Goal: Information Seeking & Learning: Learn about a topic

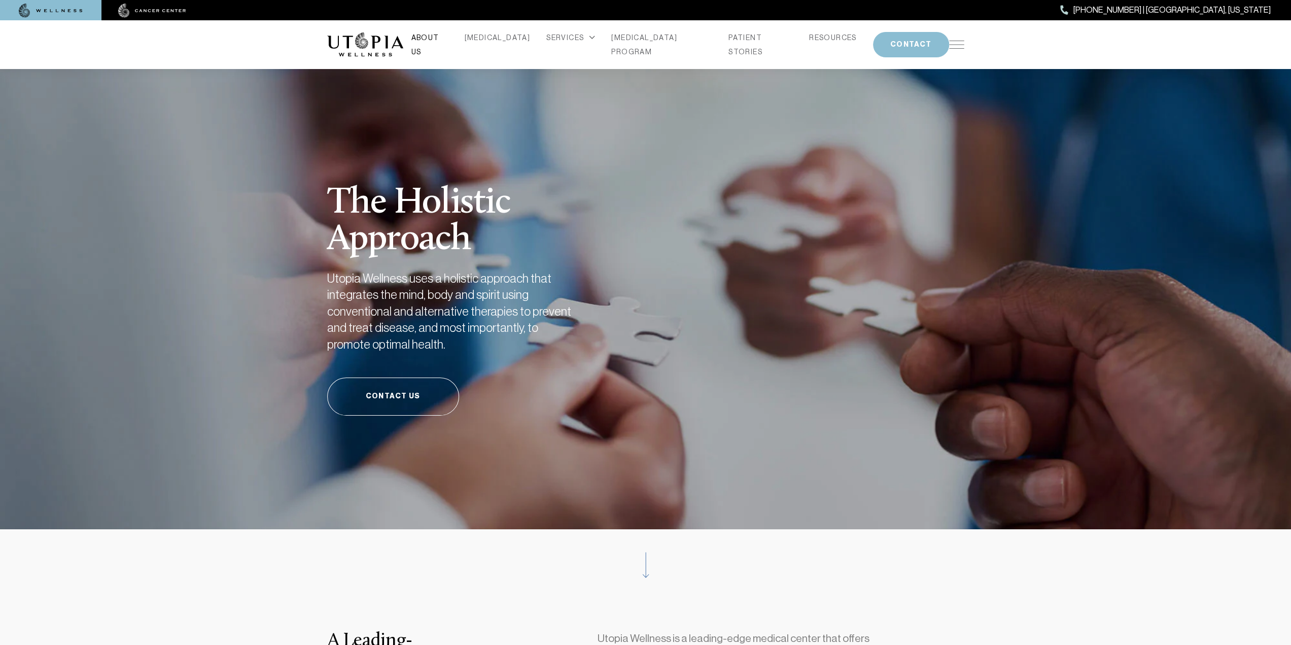
click at [448, 40] on link "ABOUT US" at bounding box center [429, 44] width 37 height 28
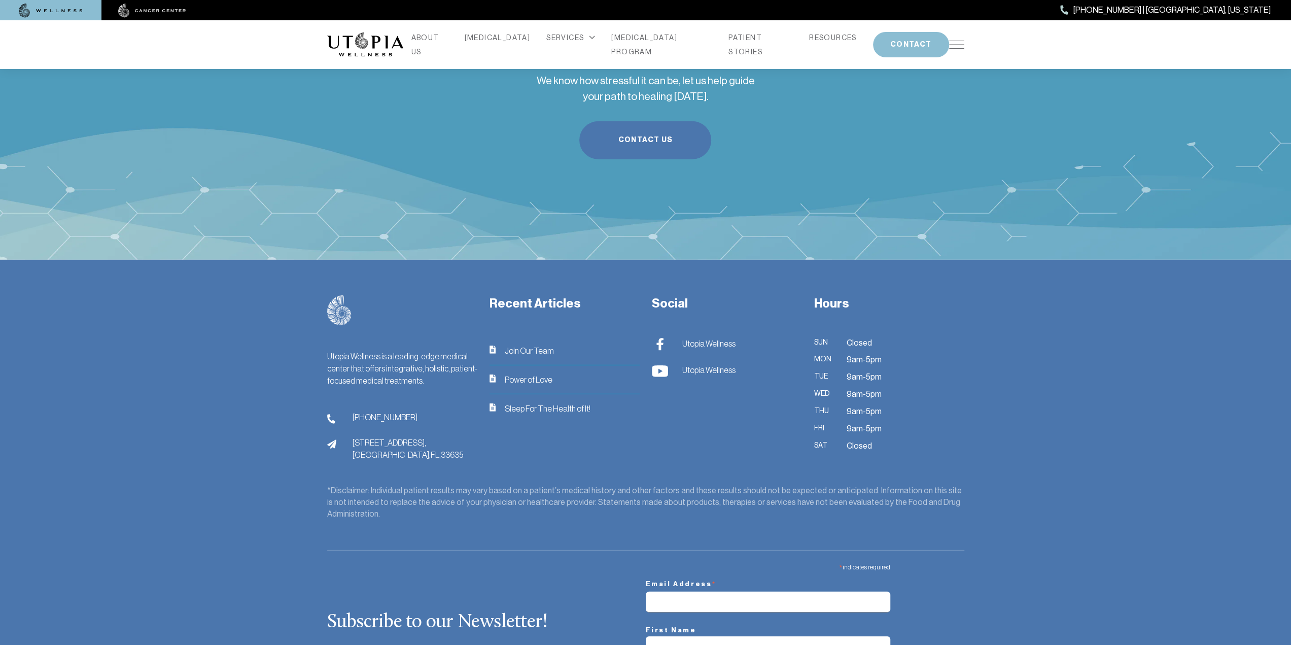
scroll to position [2818, 0]
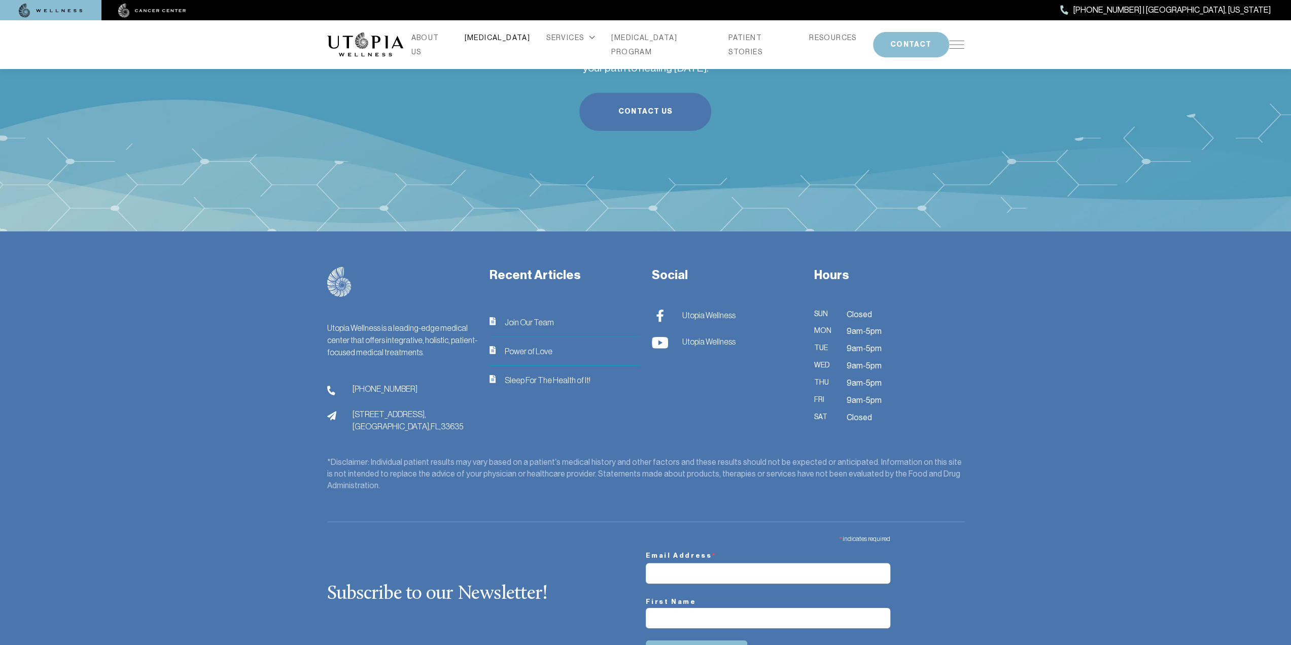
click at [512, 45] on link "[MEDICAL_DATA]" at bounding box center [498, 37] width 66 height 14
